Goal: Information Seeking & Learning: Learn about a topic

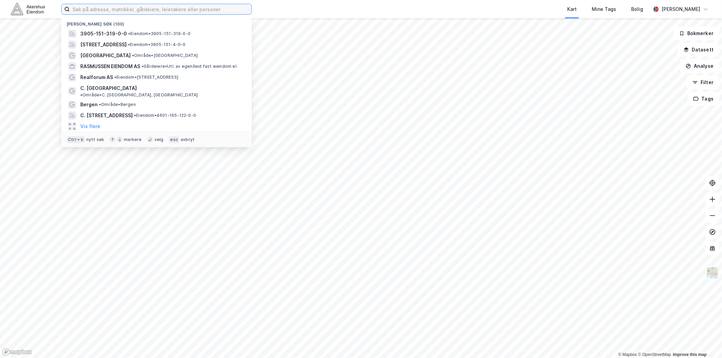
click at [80, 5] on input at bounding box center [161, 9] width 182 height 10
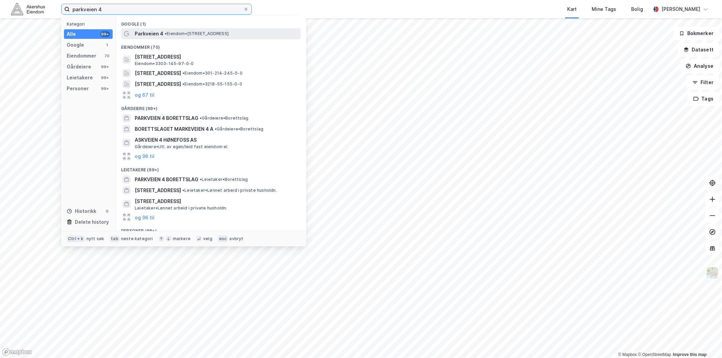
type input "parkveien 4"
click at [151, 32] on span "Parkveien 4" at bounding box center [149, 34] width 29 height 8
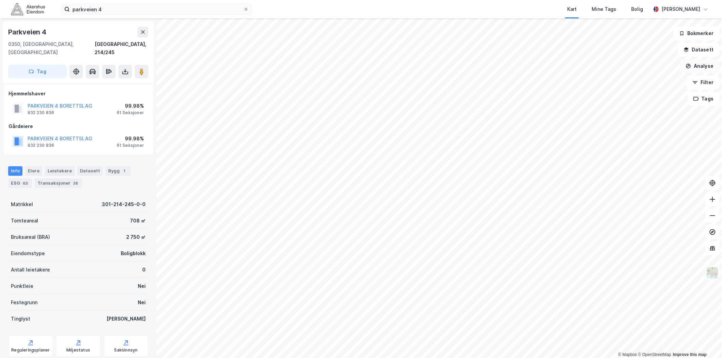
click at [709, 66] on button "Analyse" at bounding box center [699, 66] width 39 height 14
click at [699, 51] on button "Datasett" at bounding box center [699, 50] width 42 height 14
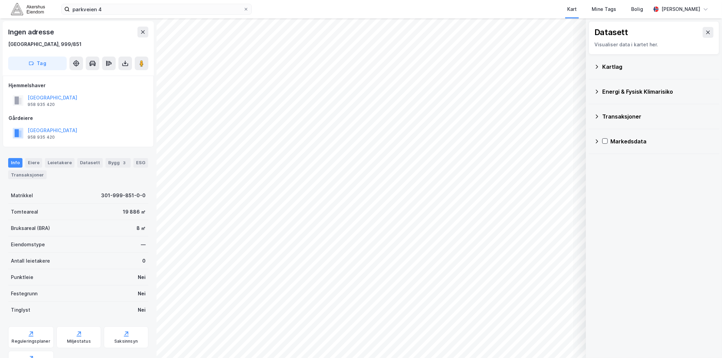
click at [591, 50] on div "© Mapbox © OpenStreetMap Improve this map Datasett Visualiser data i kartet her…" at bounding box center [361, 187] width 722 height 339
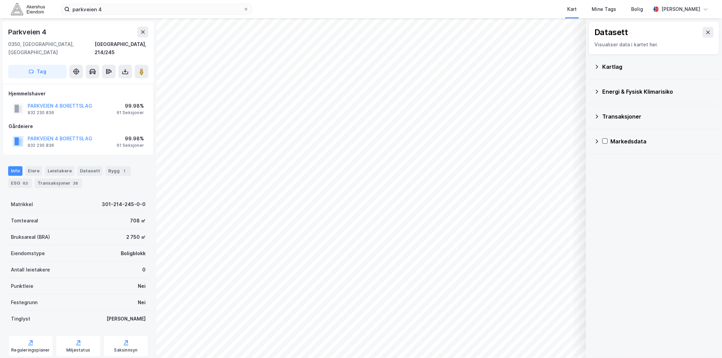
click at [601, 65] on div "Kartlag" at bounding box center [654, 67] width 120 height 16
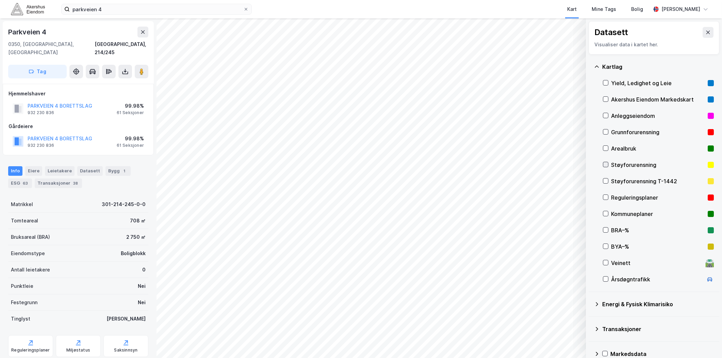
click at [605, 162] on icon at bounding box center [606, 164] width 5 height 5
